Goal: Information Seeking & Learning: Learn about a topic

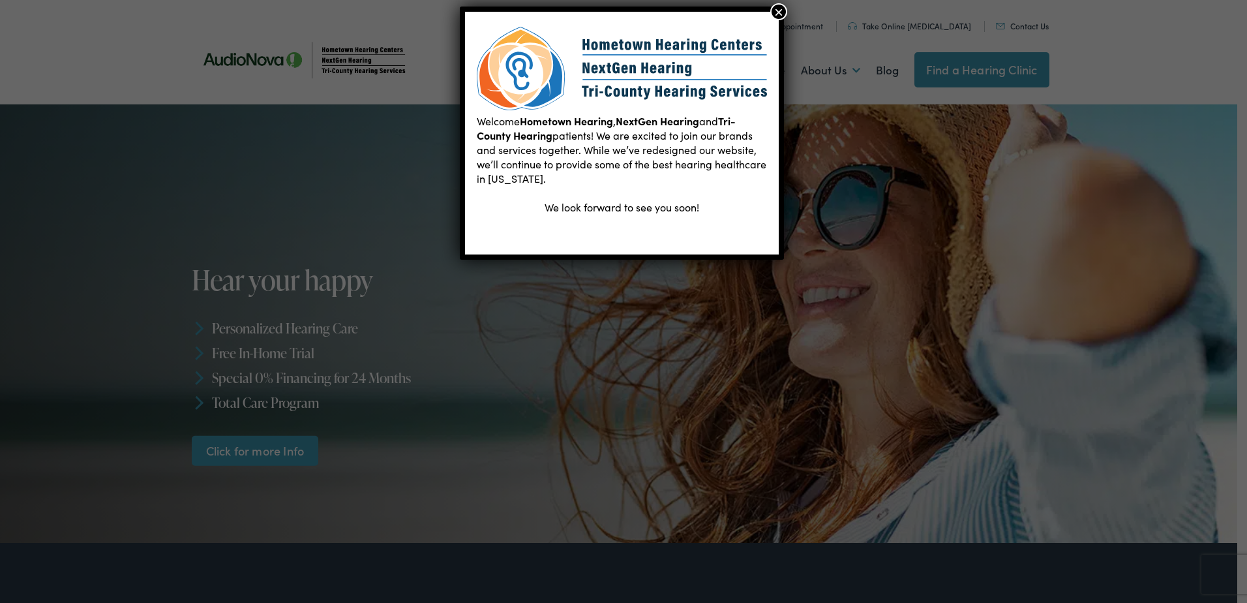
click at [776, 11] on button "×" at bounding box center [778, 11] width 17 height 17
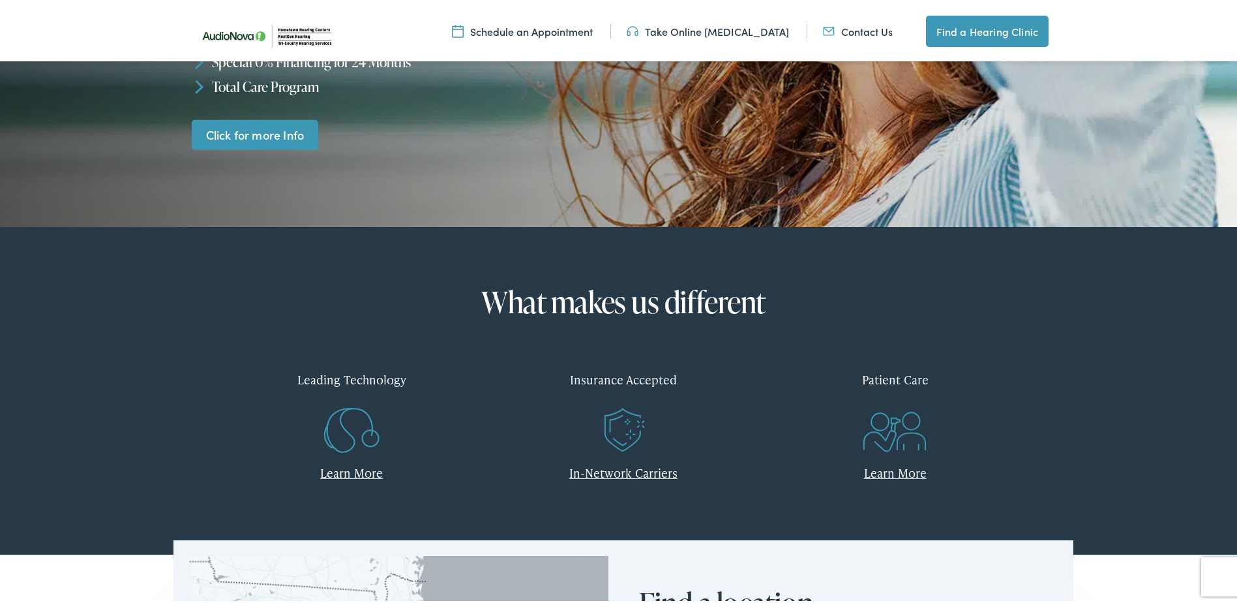
scroll to position [457, 0]
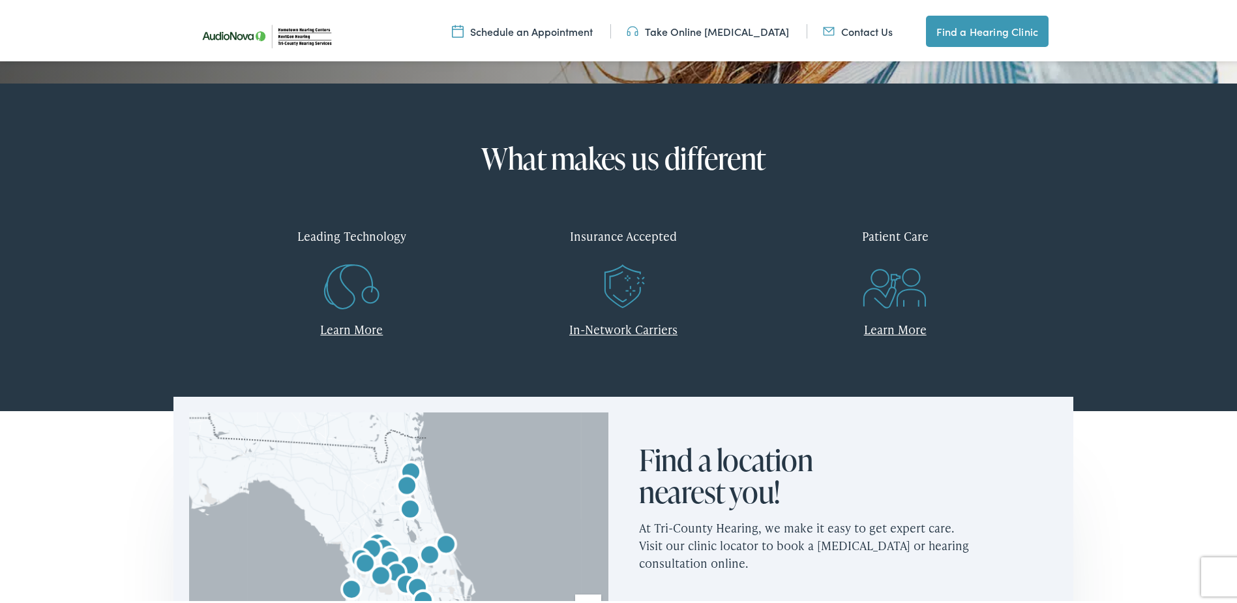
click at [628, 232] on div "Insurance Accepted" at bounding box center [624, 233] width 252 height 38
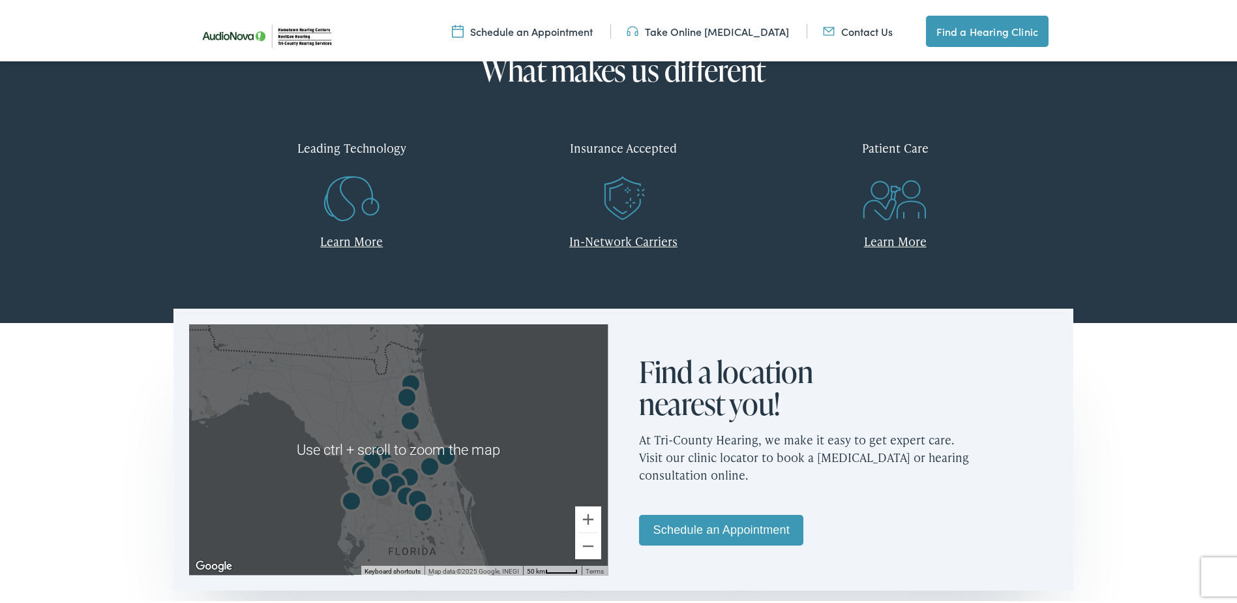
scroll to position [534, 0]
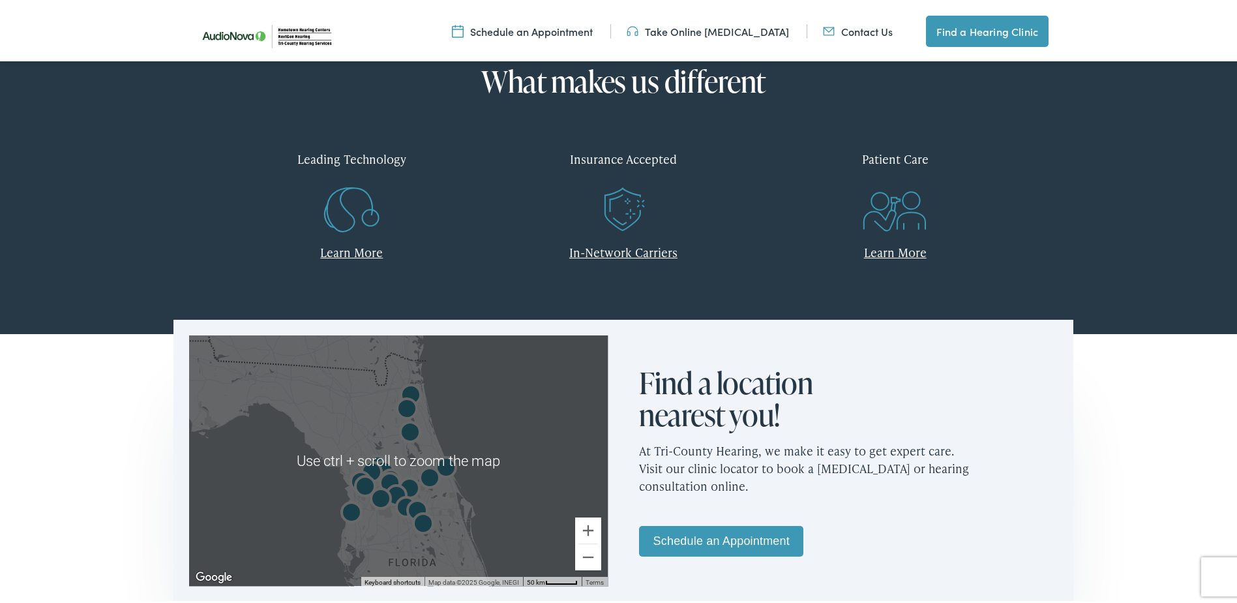
click at [637, 251] on link "In-Network Carriers" at bounding box center [623, 249] width 108 height 16
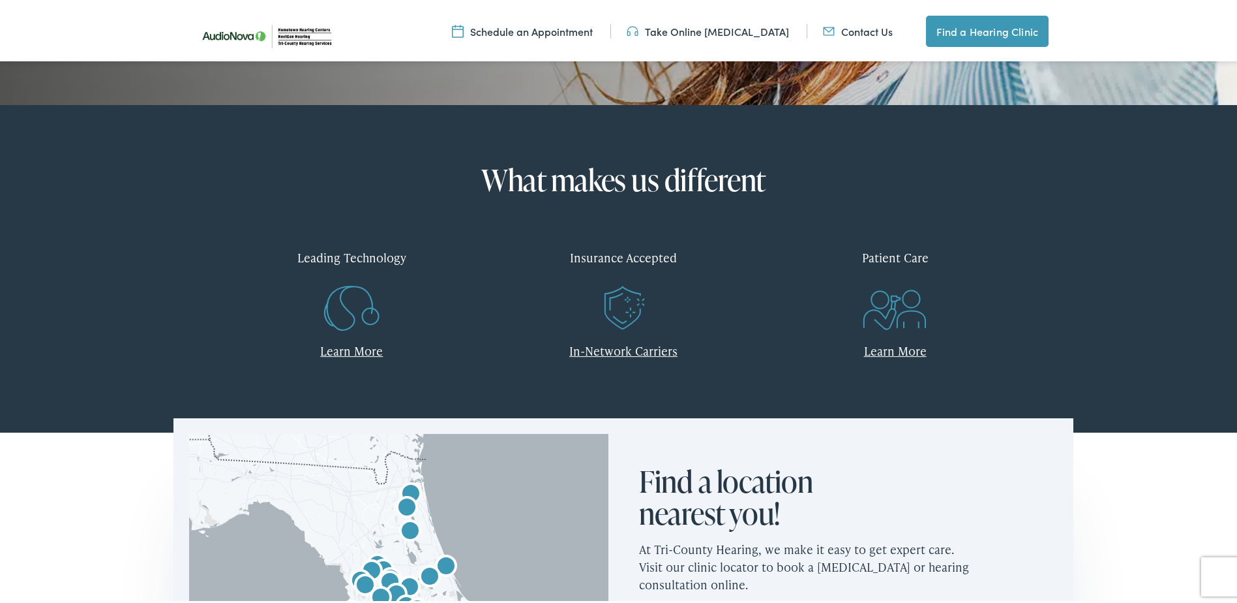
scroll to position [457, 0]
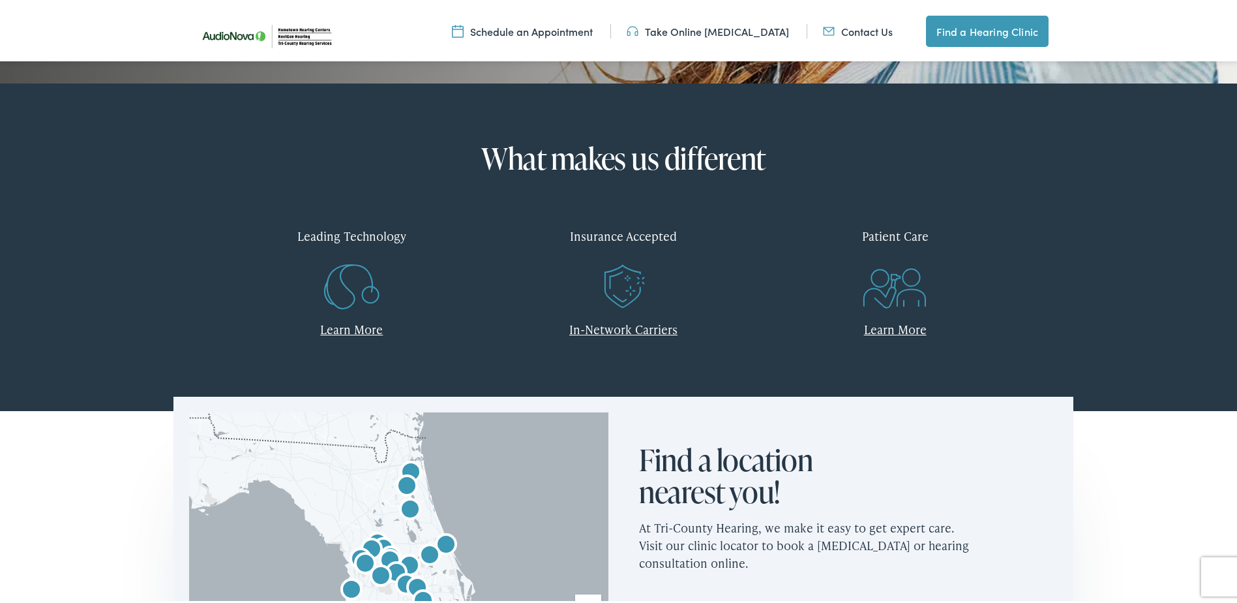
click at [359, 326] on link "Learn More" at bounding box center [351, 326] width 63 height 16
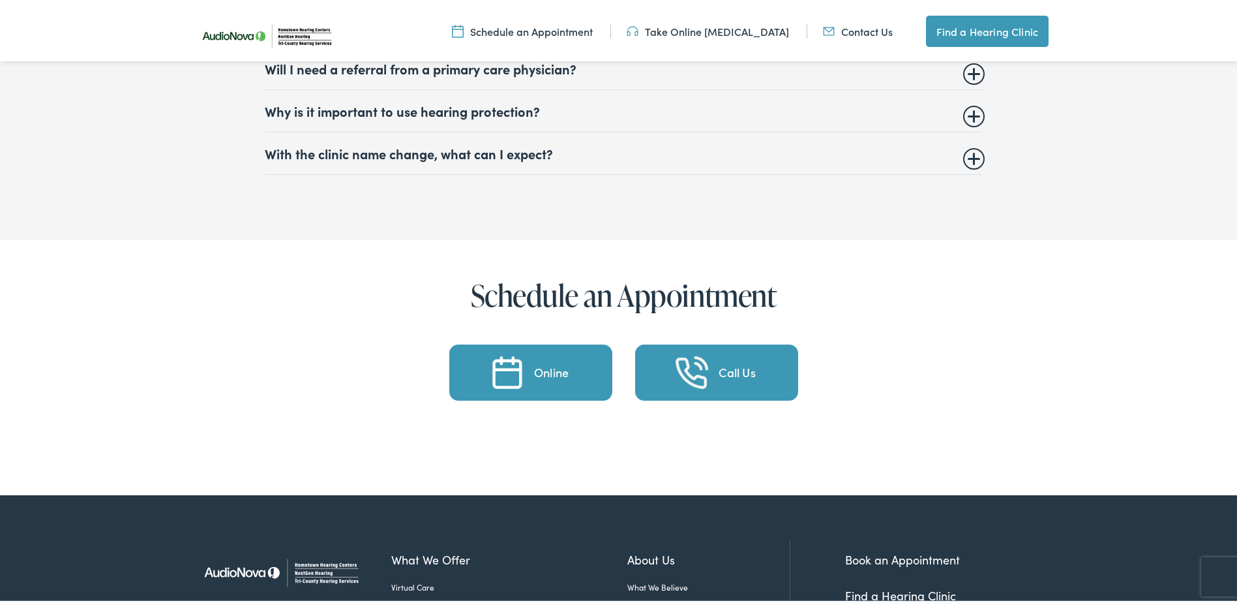
scroll to position [4566, 0]
